Goal: Check status: Check status

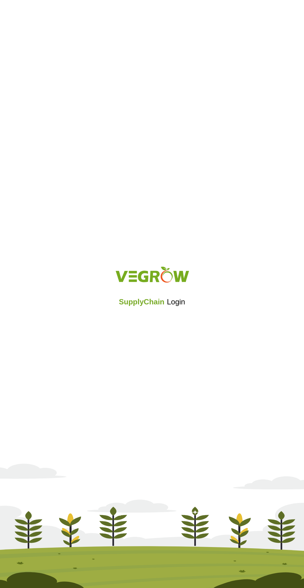
click at [159, 329] on div "SupplyChain Login" at bounding box center [152, 294] width 304 height 74
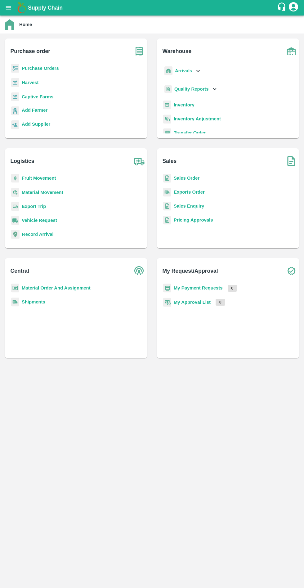
click at [189, 177] on b "Sales Order" at bounding box center [187, 178] width 26 height 5
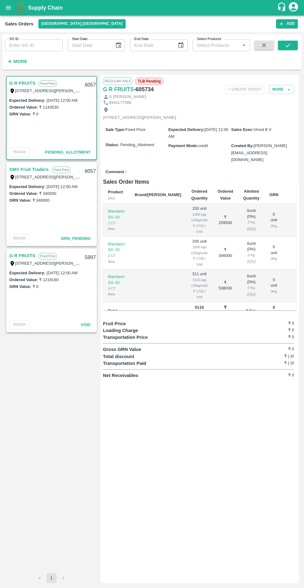
click at [36, 44] on input "SO ID" at bounding box center [34, 45] width 58 height 12
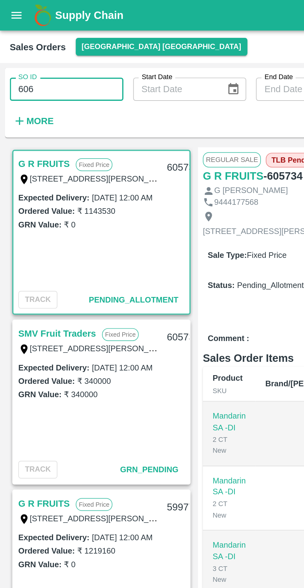
click at [46, 47] on input "606" at bounding box center [34, 45] width 58 height 12
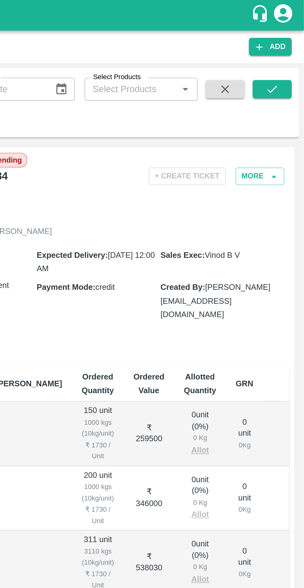
click at [290, 46] on icon "submit" at bounding box center [288, 45] width 7 height 7
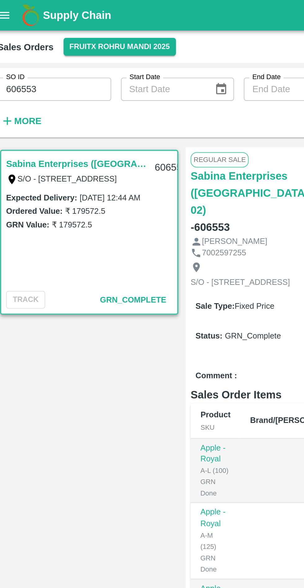
click at [49, 47] on input "606553" at bounding box center [34, 45] width 58 height 12
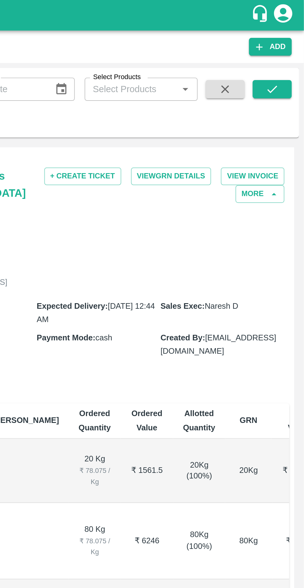
click at [293, 43] on button "submit" at bounding box center [288, 45] width 20 height 9
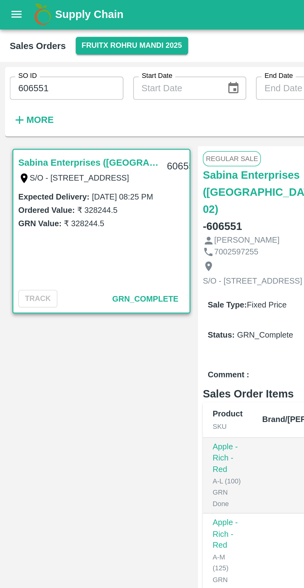
click at [45, 44] on input "606551" at bounding box center [34, 45] width 58 height 12
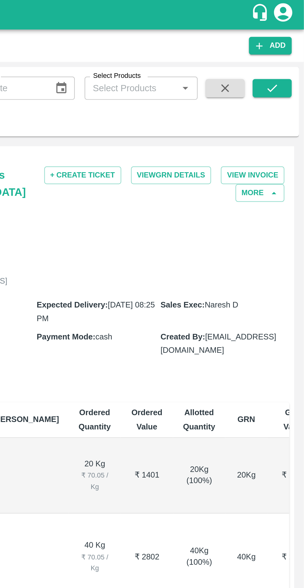
click at [291, 46] on button "submit" at bounding box center [288, 45] width 20 height 9
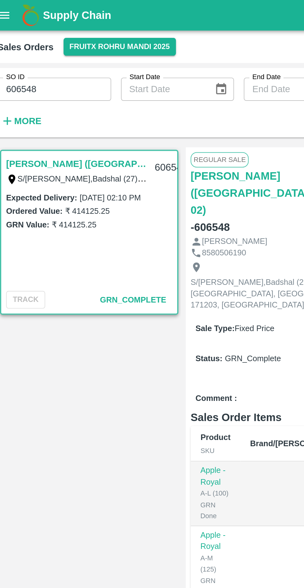
click at [46, 43] on input "606548" at bounding box center [34, 45] width 58 height 12
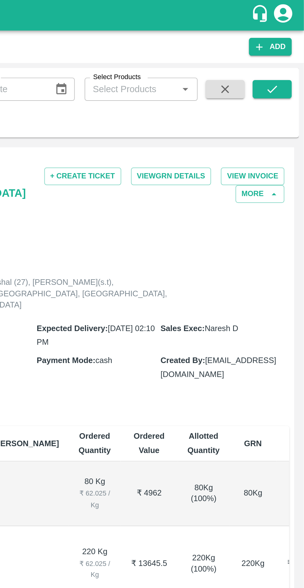
type input "606546"
click at [291, 45] on icon "submit" at bounding box center [288, 45] width 7 height 7
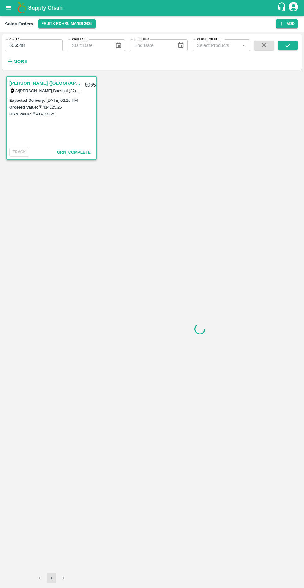
click at [42, 84] on link "[PERSON_NAME] ([GEOGRAPHIC_DATA] 02)" at bounding box center [45, 83] width 72 height 8
